Goal: Information Seeking & Learning: Check status

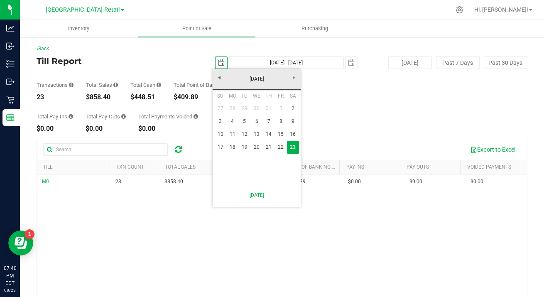
scroll to position [0, 21]
click at [223, 152] on link "17" at bounding box center [220, 147] width 12 height 13
type input "[DATE]"
type input "[DATE] - [DATE]"
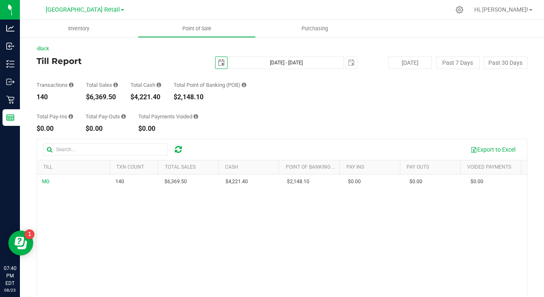
click at [220, 63] on span "select" at bounding box center [221, 62] width 7 height 7
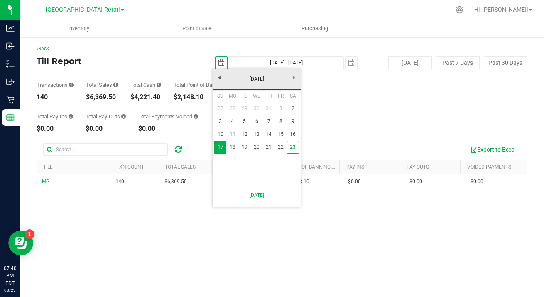
click at [220, 135] on link "10" at bounding box center [220, 134] width 12 height 13
type input "[DATE]"
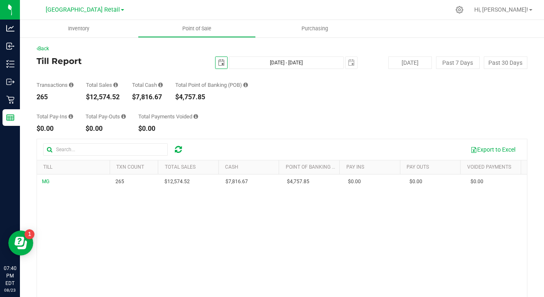
click at [348, 63] on span "select" at bounding box center [351, 62] width 7 height 7
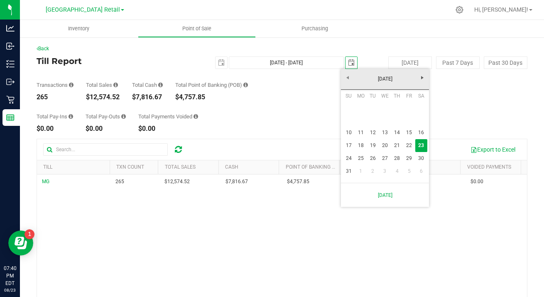
click at [431, 141] on div "Export to Excel" at bounding box center [282, 149] width 490 height 21
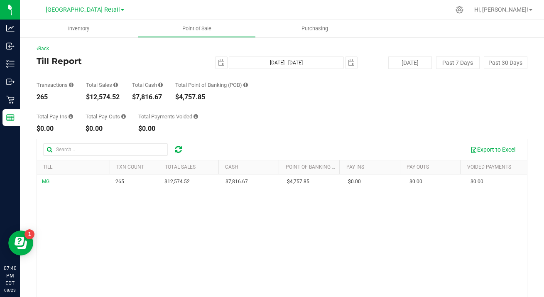
scroll to position [0, 0]
click at [348, 63] on span "select" at bounding box center [351, 62] width 7 height 7
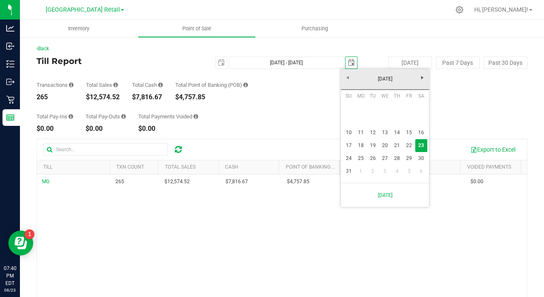
click at [423, 133] on link "16" at bounding box center [422, 132] width 12 height 13
type input "[DATE] - [DATE]"
type input "[DATE]"
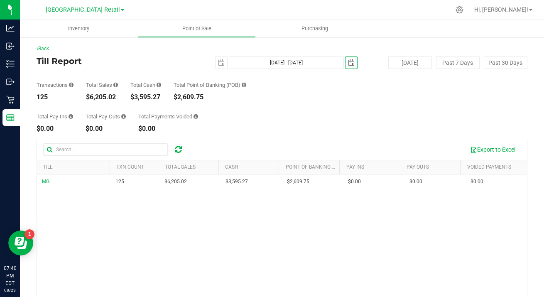
click at [221, 63] on span "select" at bounding box center [221, 62] width 7 height 7
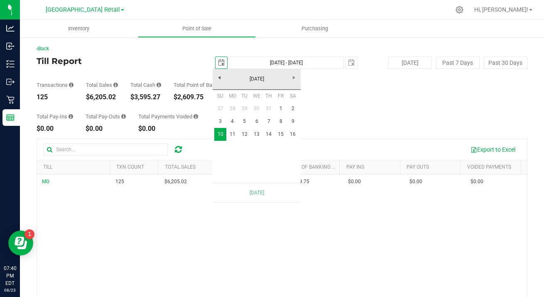
scroll to position [0, 21]
click at [304, 141] on div "Export to Excel" at bounding box center [282, 149] width 490 height 21
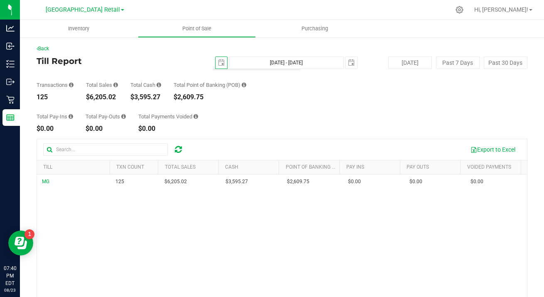
scroll to position [0, 0]
click at [384, 126] on div "Total Pay-Ins $0.00 Total Pay-Outs $0.00 Total Payments Voided $0.00" at bounding box center [282, 117] width 491 height 32
click at [219, 63] on span "select" at bounding box center [221, 62] width 7 height 7
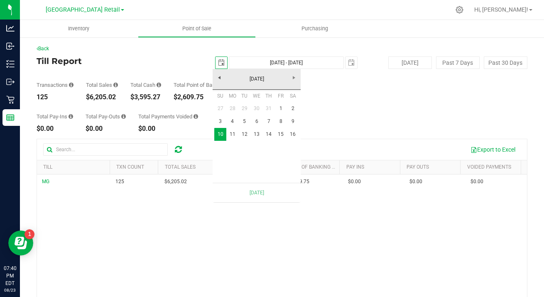
scroll to position [0, 21]
click at [348, 64] on span "select" at bounding box center [351, 62] width 7 height 7
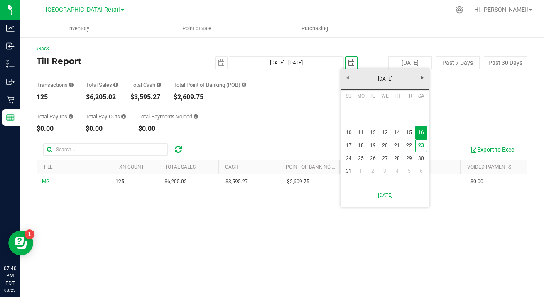
click at [426, 153] on link "30" at bounding box center [422, 158] width 12 height 13
type input "[DATE] - [DATE]"
type input "[DATE]"
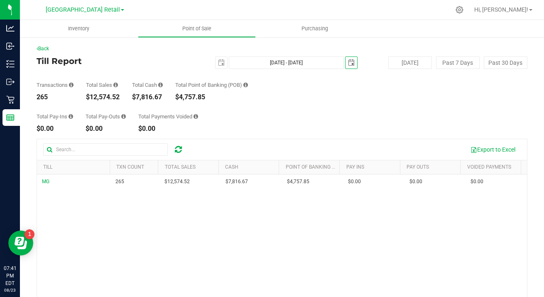
click at [218, 67] on span "select" at bounding box center [222, 63] width 12 height 12
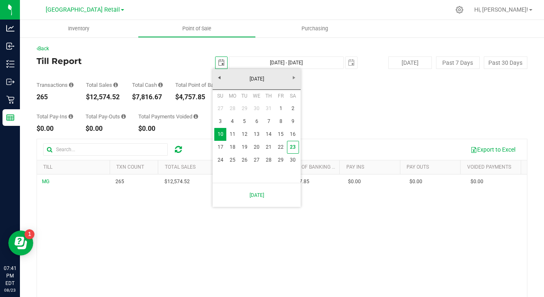
click at [226, 152] on link "17" at bounding box center [220, 147] width 12 height 13
type input "[DATE] - [DATE]"
type input "[DATE]"
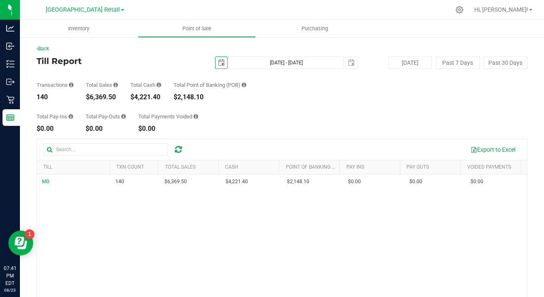
click at [348, 64] on span "select" at bounding box center [351, 62] width 7 height 7
click at [425, 63] on button "[DATE]" at bounding box center [411, 63] width 44 height 12
type input "[DATE] - [DATE]"
click at [410, 64] on button "[DATE]" at bounding box center [411, 63] width 44 height 12
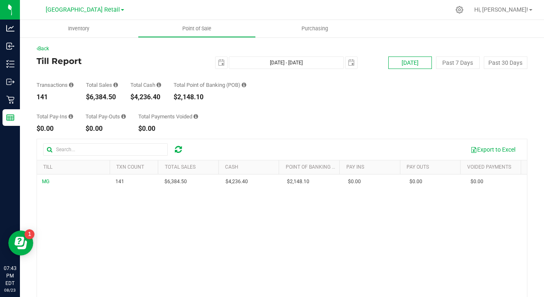
type input "[DATE] - [DATE]"
